Goal: Check status: Check status

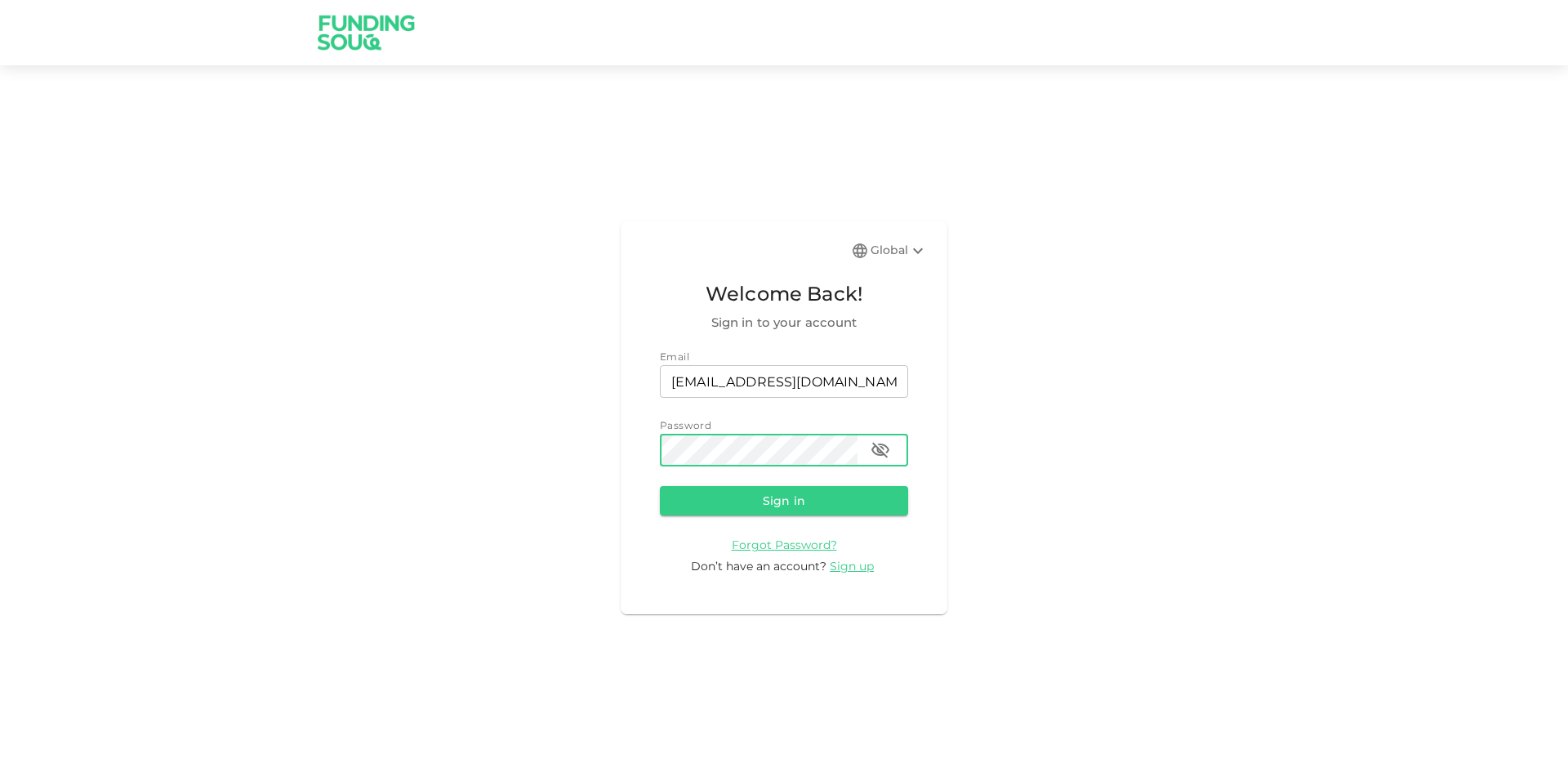
click at [660, 486] on button "Sign in" at bounding box center [784, 501] width 248 height 30
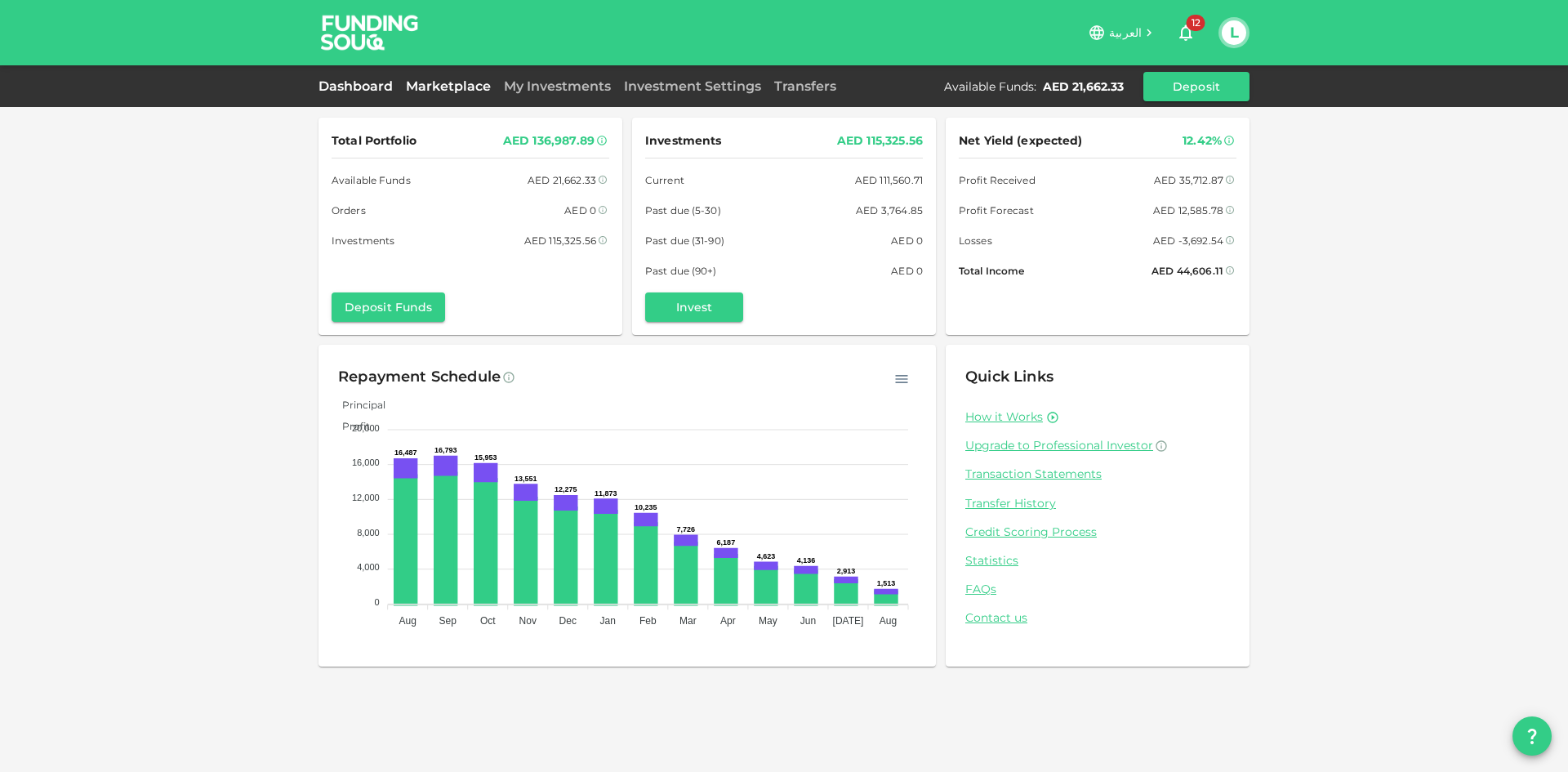
click at [478, 88] on link "Marketplace" at bounding box center [448, 86] width 98 height 15
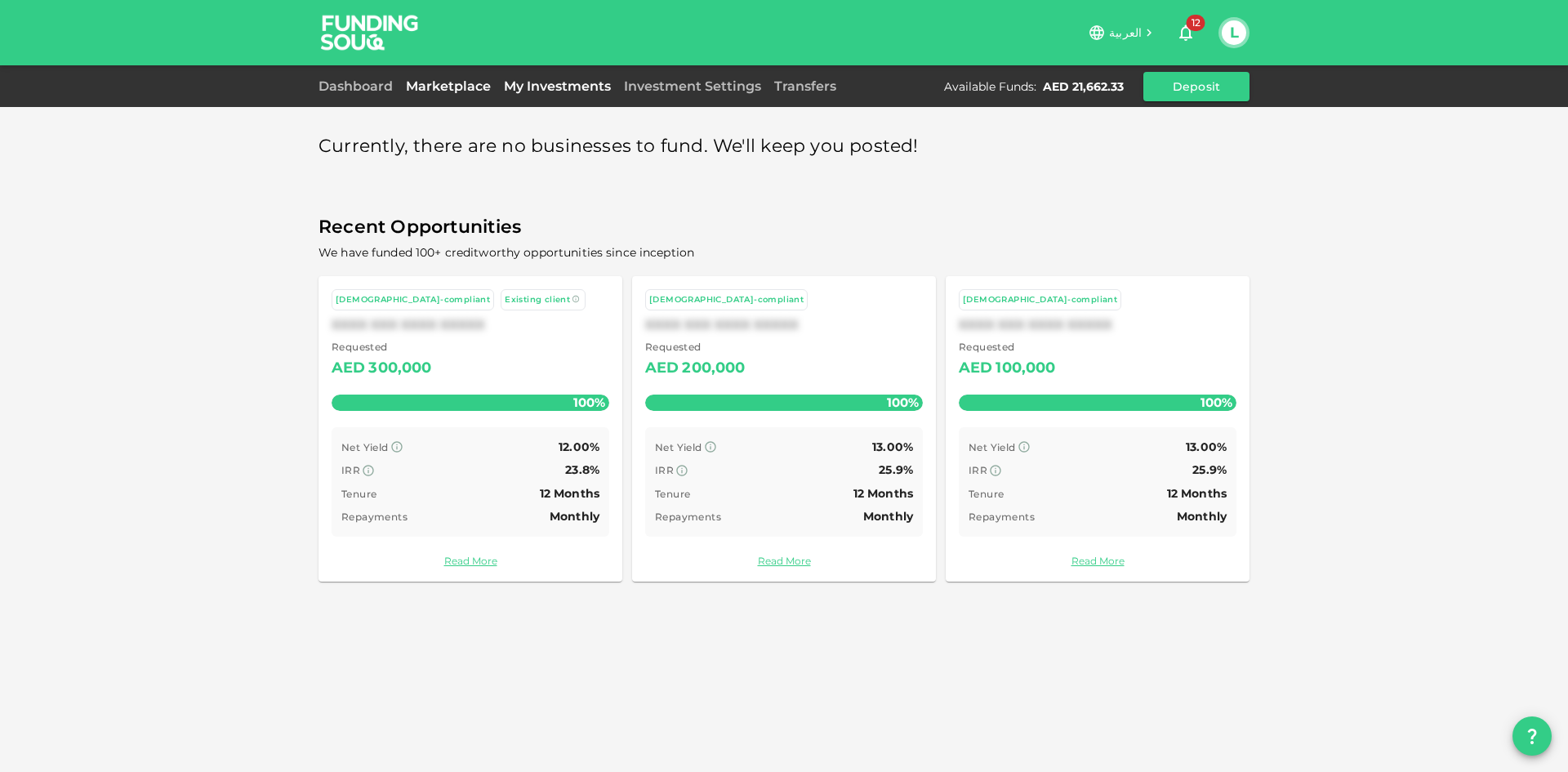
click at [536, 90] on link "My Investments" at bounding box center [558, 86] width 120 height 15
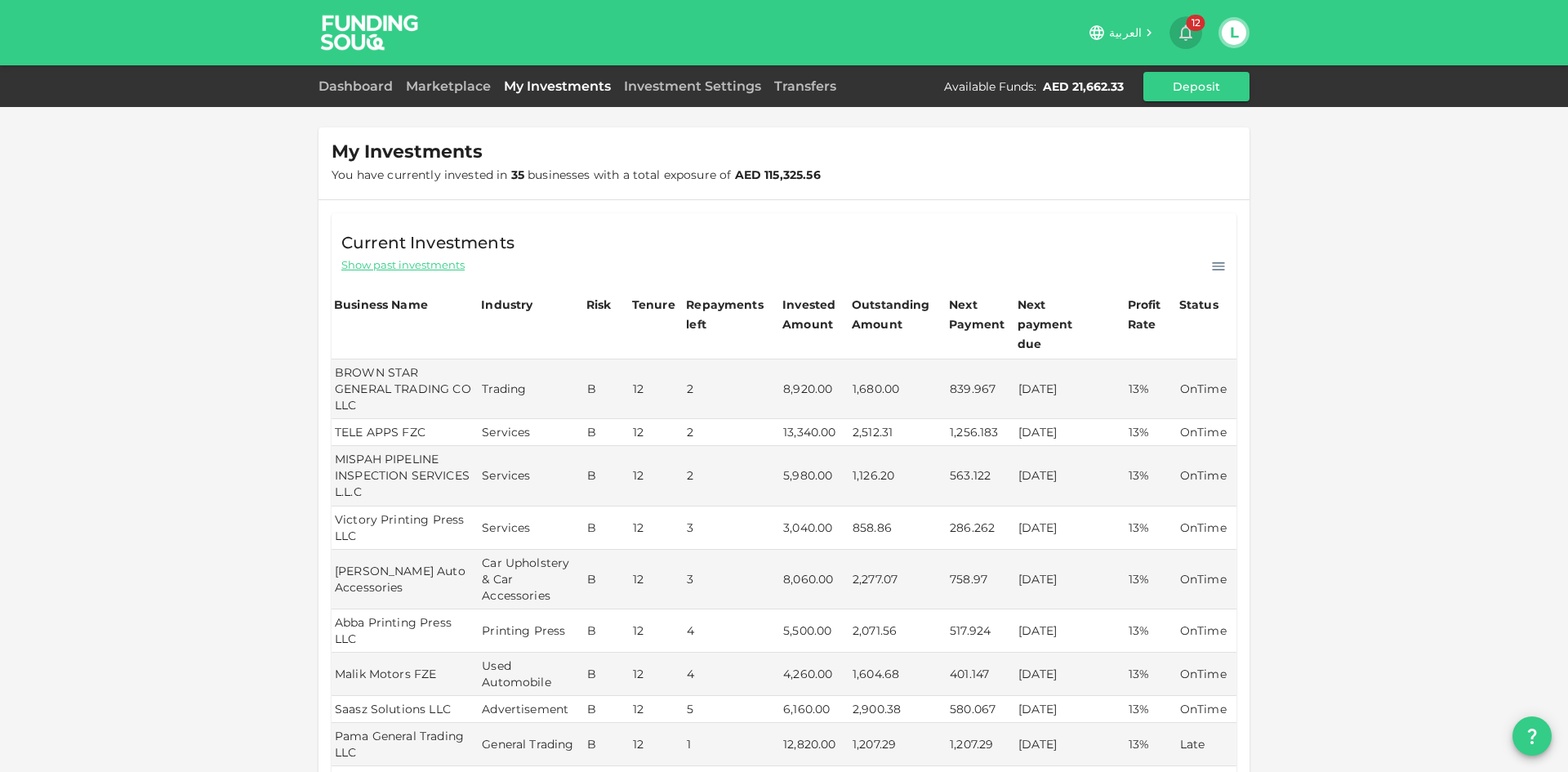
click at [1184, 28] on icon "button" at bounding box center [1186, 33] width 13 height 16
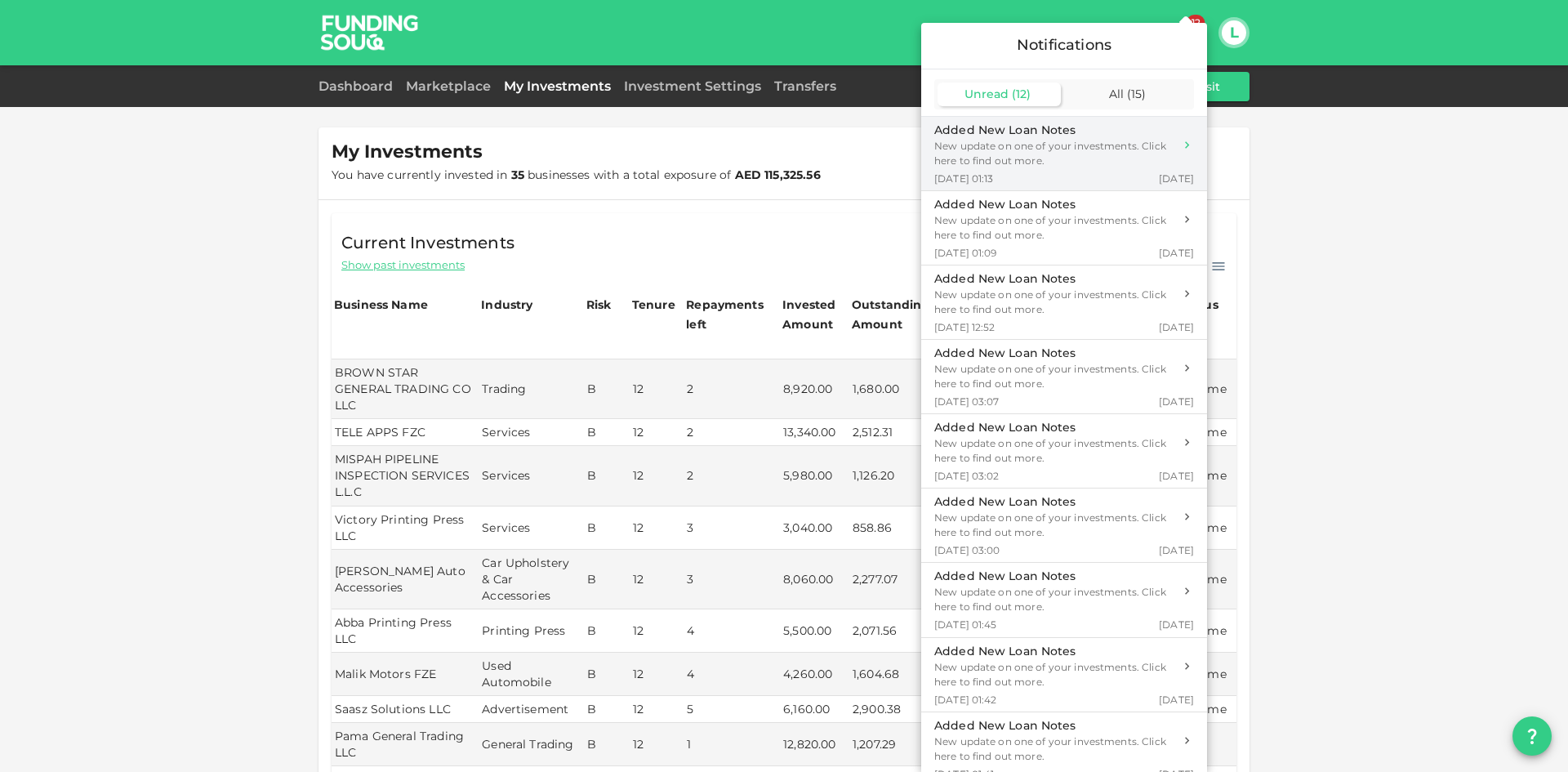
click at [1007, 152] on div "New update on one of your investments. Click here to find out more." at bounding box center [1054, 153] width 240 height 30
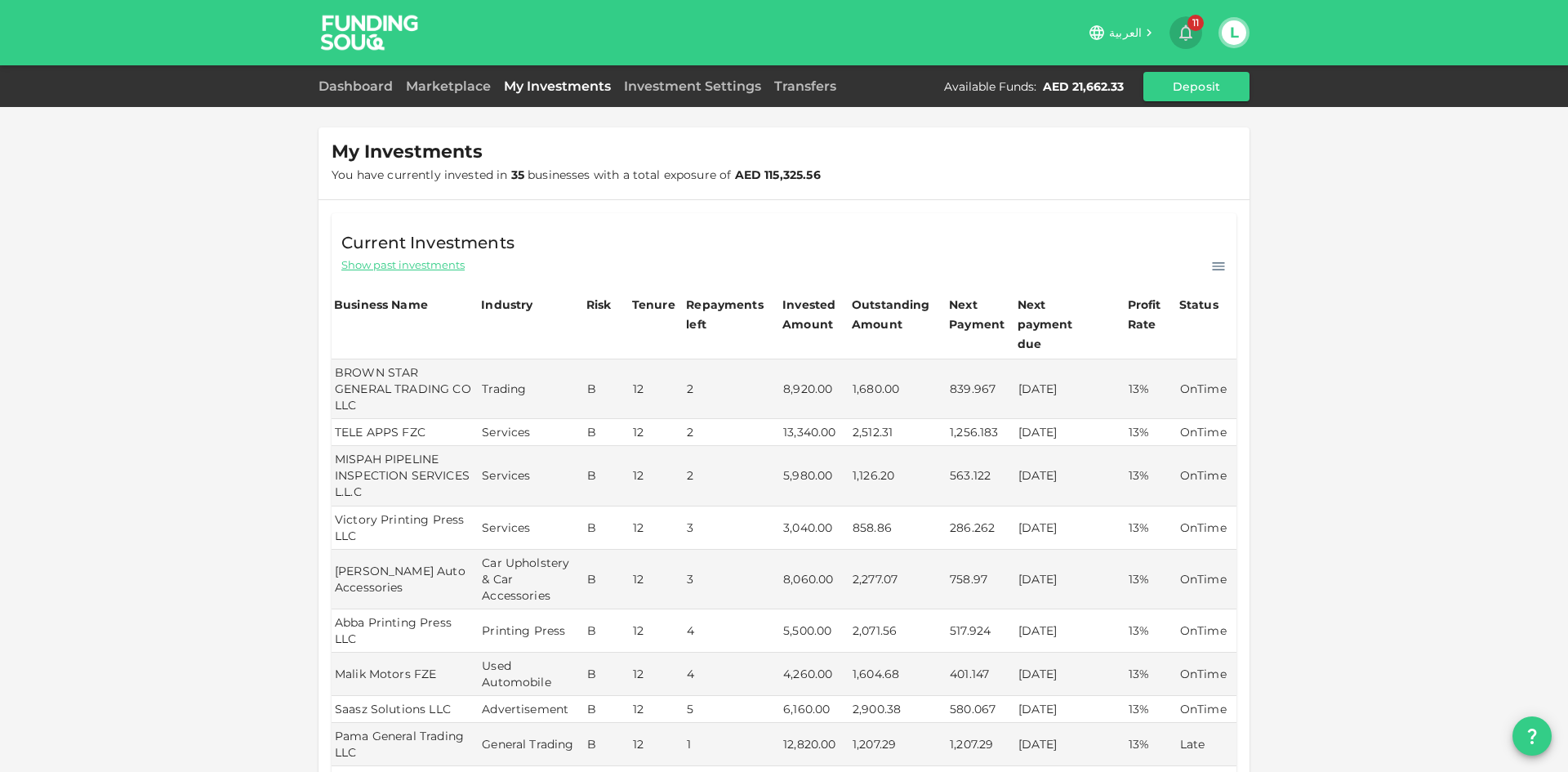
click at [1182, 22] on button "11" at bounding box center [1186, 32] width 32 height 32
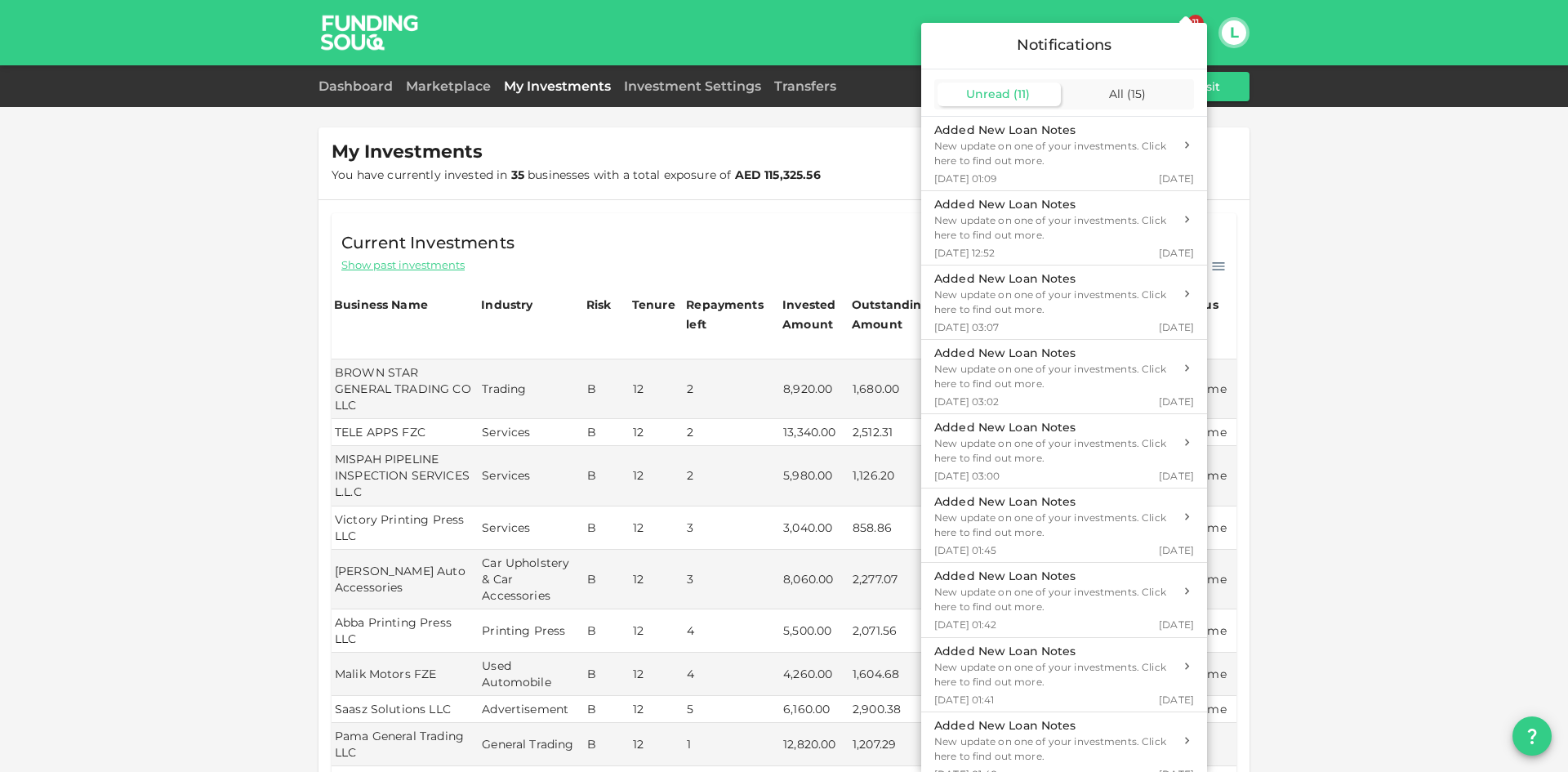
click at [776, 204] on div at bounding box center [784, 386] width 1568 height 772
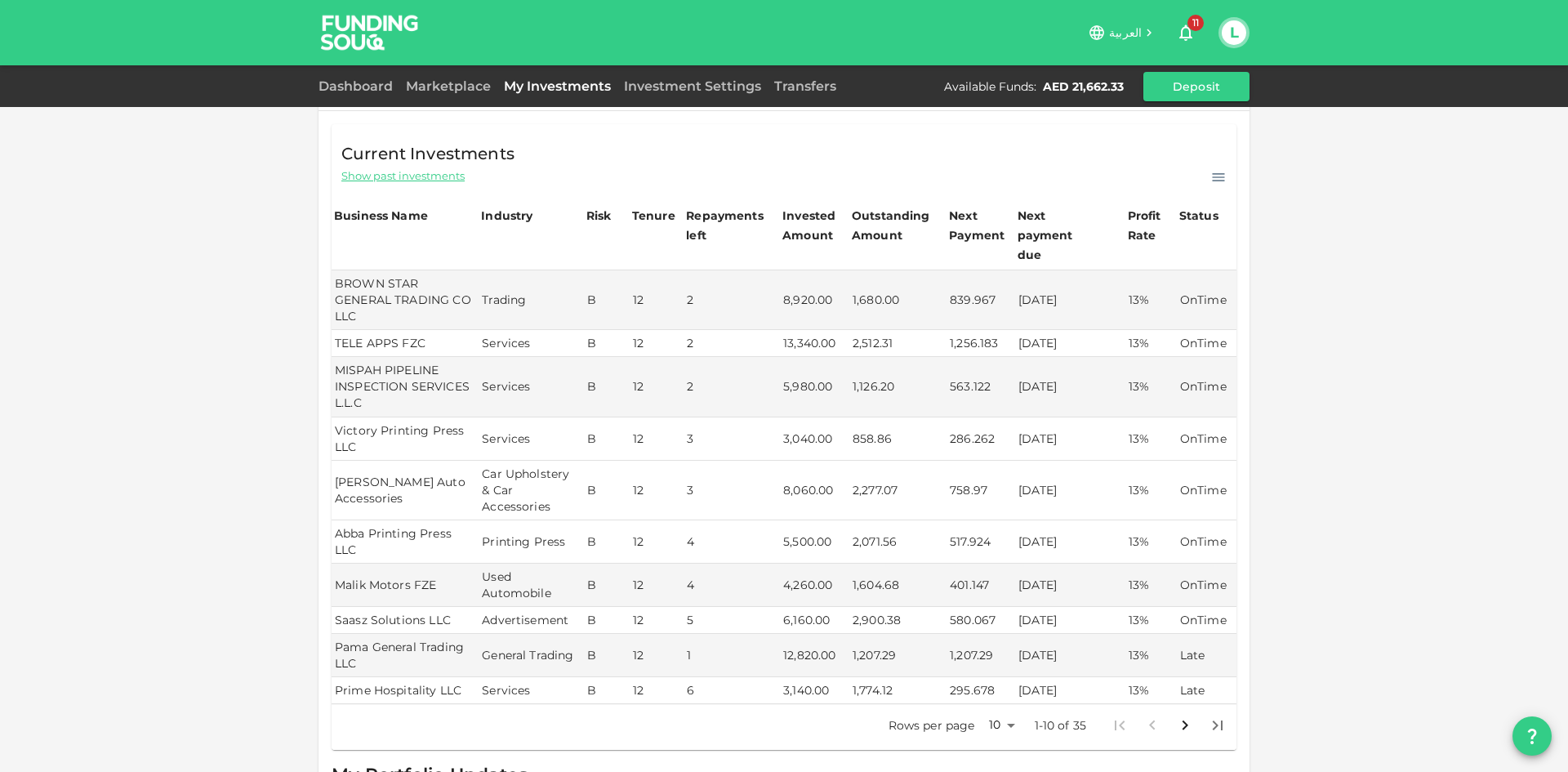
scroll to position [488, 0]
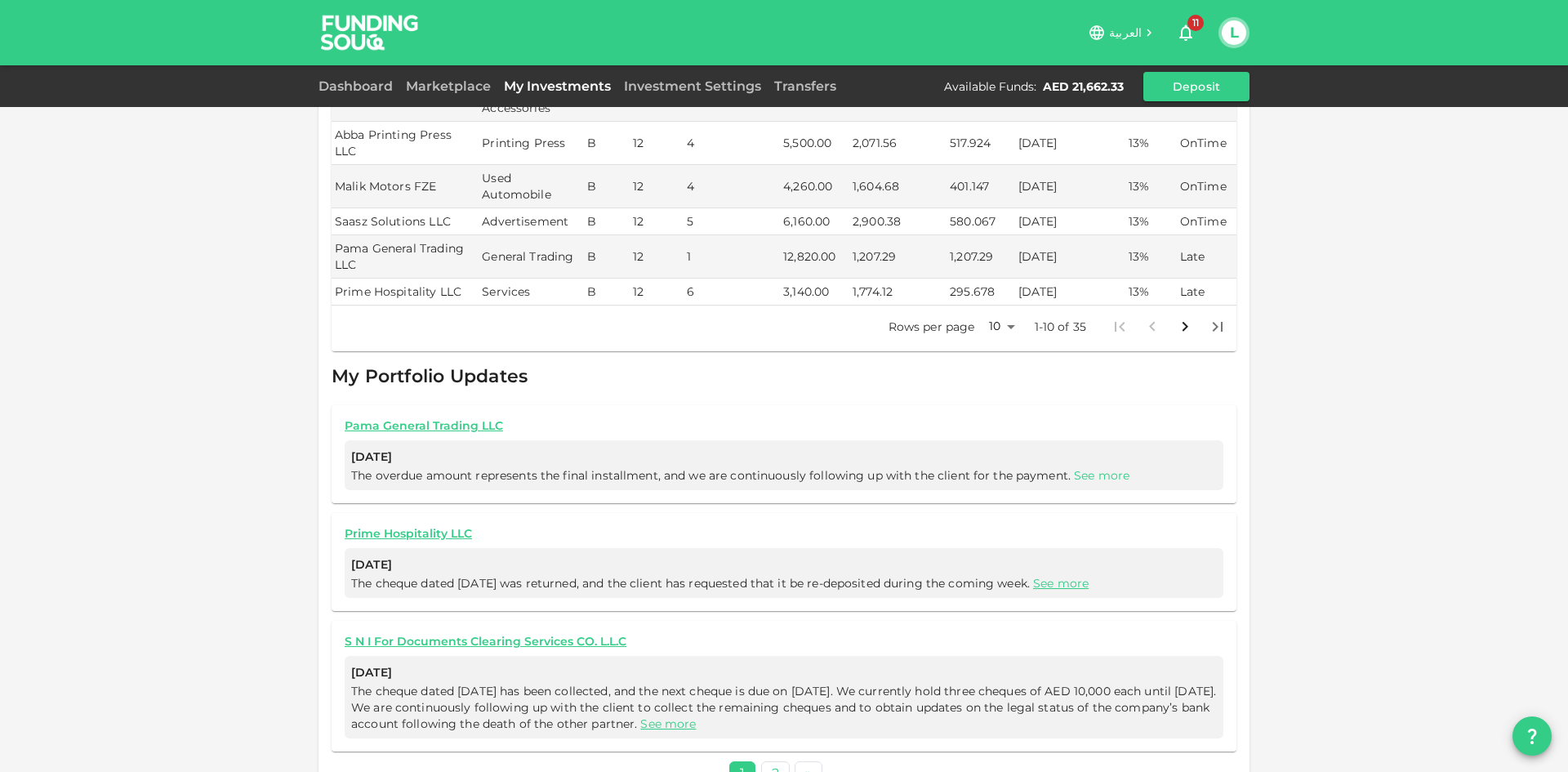
click at [1096, 468] on link "See more" at bounding box center [1102, 475] width 55 height 14
